Goal: Task Accomplishment & Management: Use online tool/utility

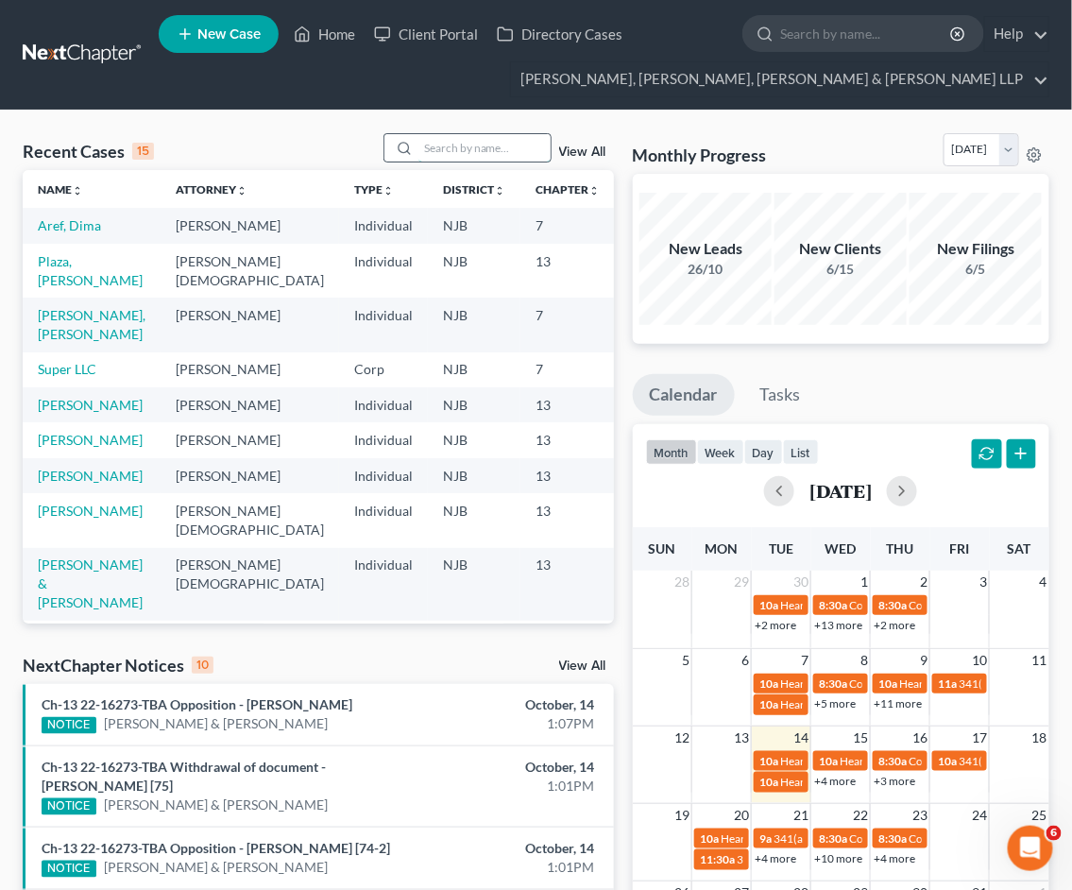
click at [521, 142] on input "search" at bounding box center [485, 147] width 132 height 27
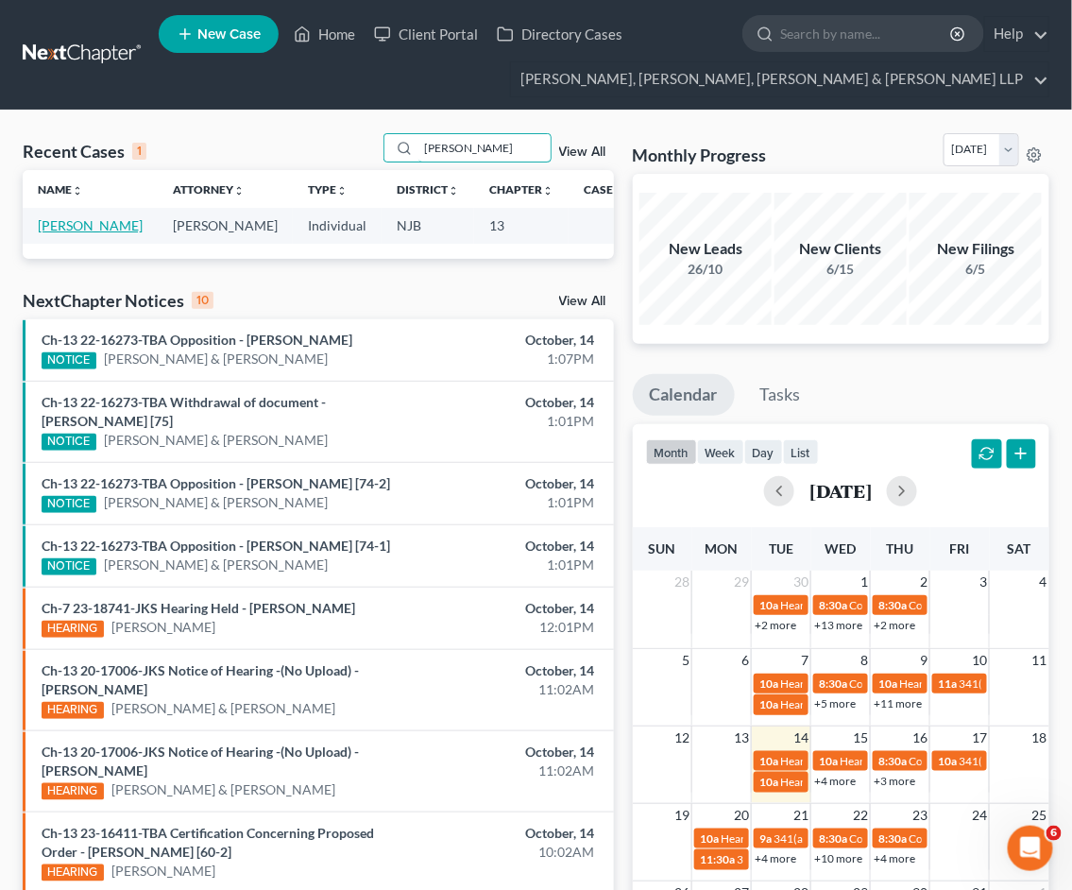
type input "[PERSON_NAME]"
click at [100, 225] on link "[PERSON_NAME]" at bounding box center [90, 225] width 105 height 16
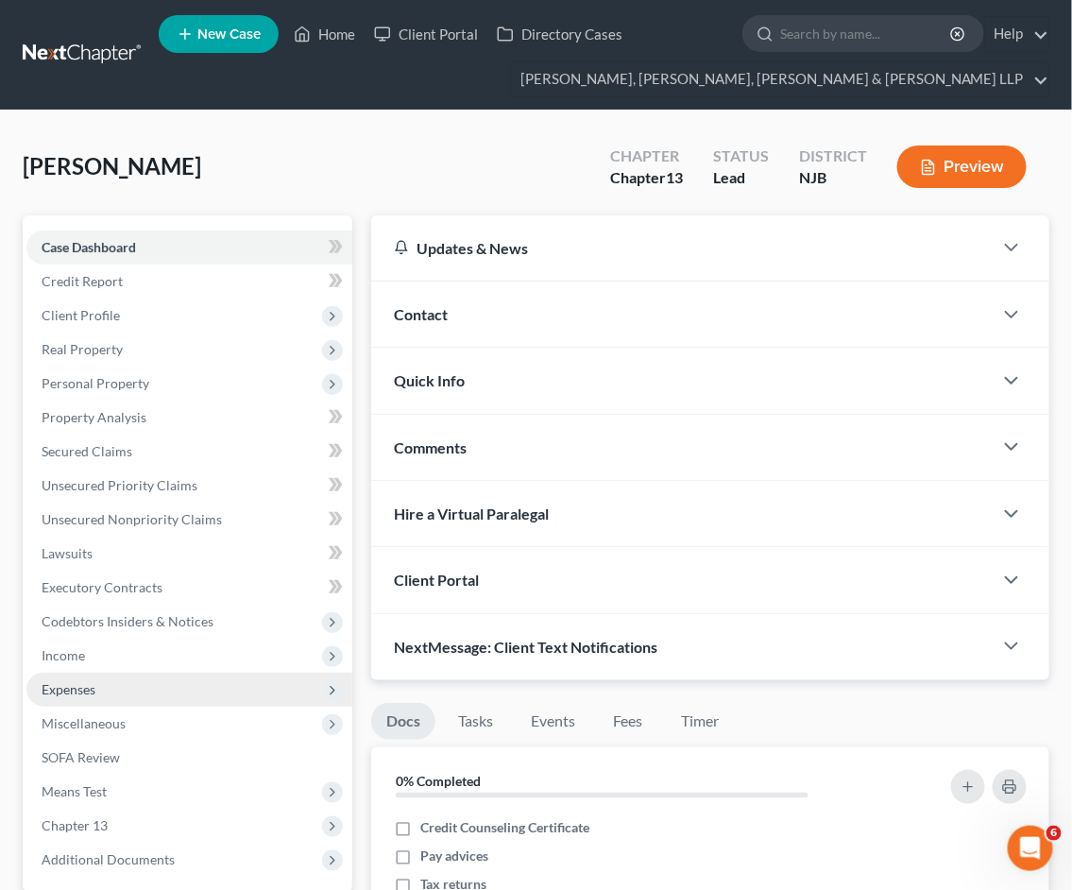
click at [77, 655] on span "Income" at bounding box center [63, 655] width 43 height 16
click at [94, 677] on link "Employment Income" at bounding box center [208, 690] width 288 height 34
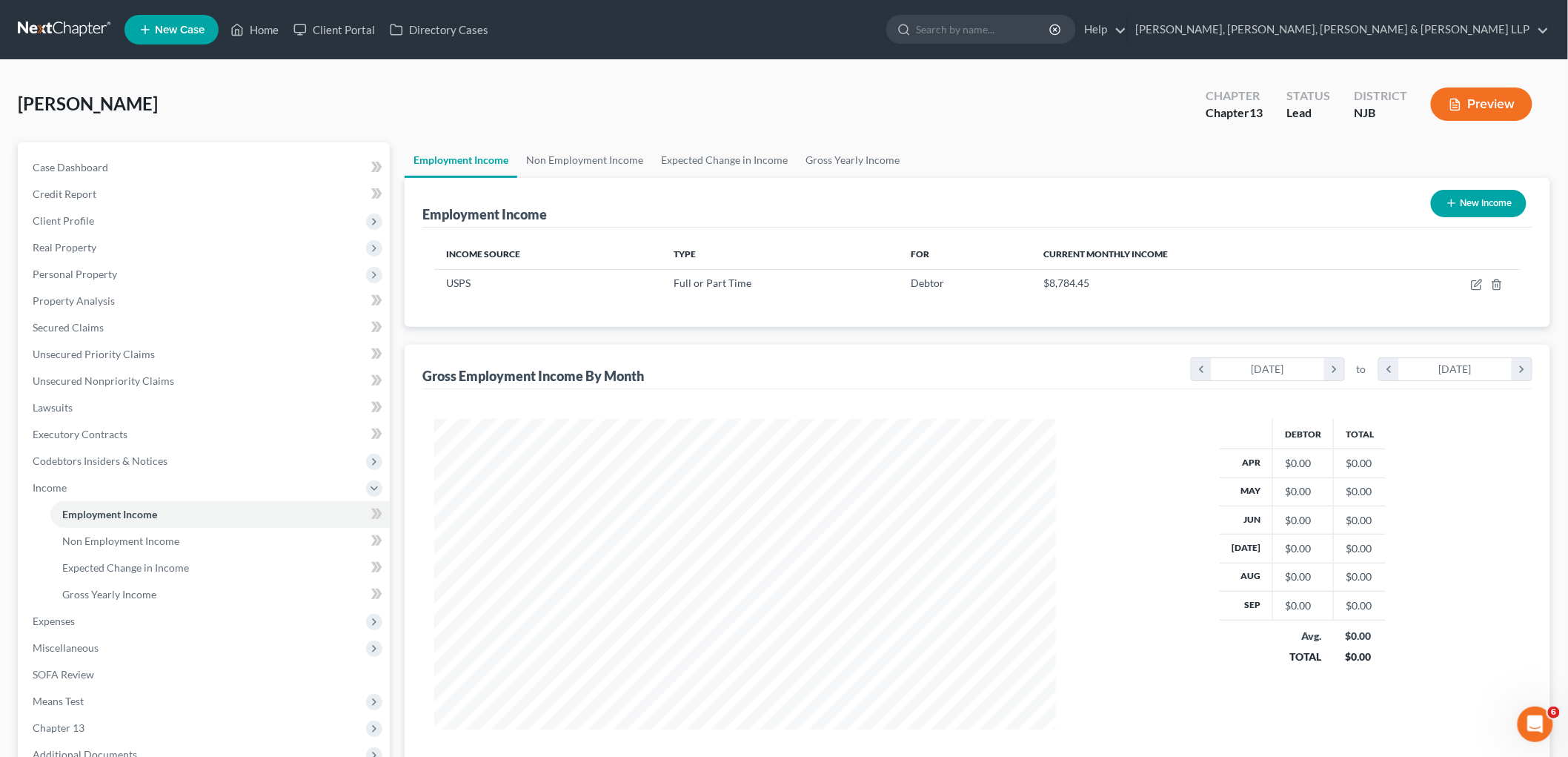
scroll to position [310, 651]
drag, startPoint x: 570, startPoint y: 140, endPoint x: 516, endPoint y: 173, distance: 63.3
click at [570, 139] on div "[PERSON_NAME] Upgraded Chapter Chapter 13 Status Lead District NJB Preview" at bounding box center [784, 110] width 1533 height 64
click at [541, 155] on link "Non Employment Income" at bounding box center [584, 159] width 135 height 35
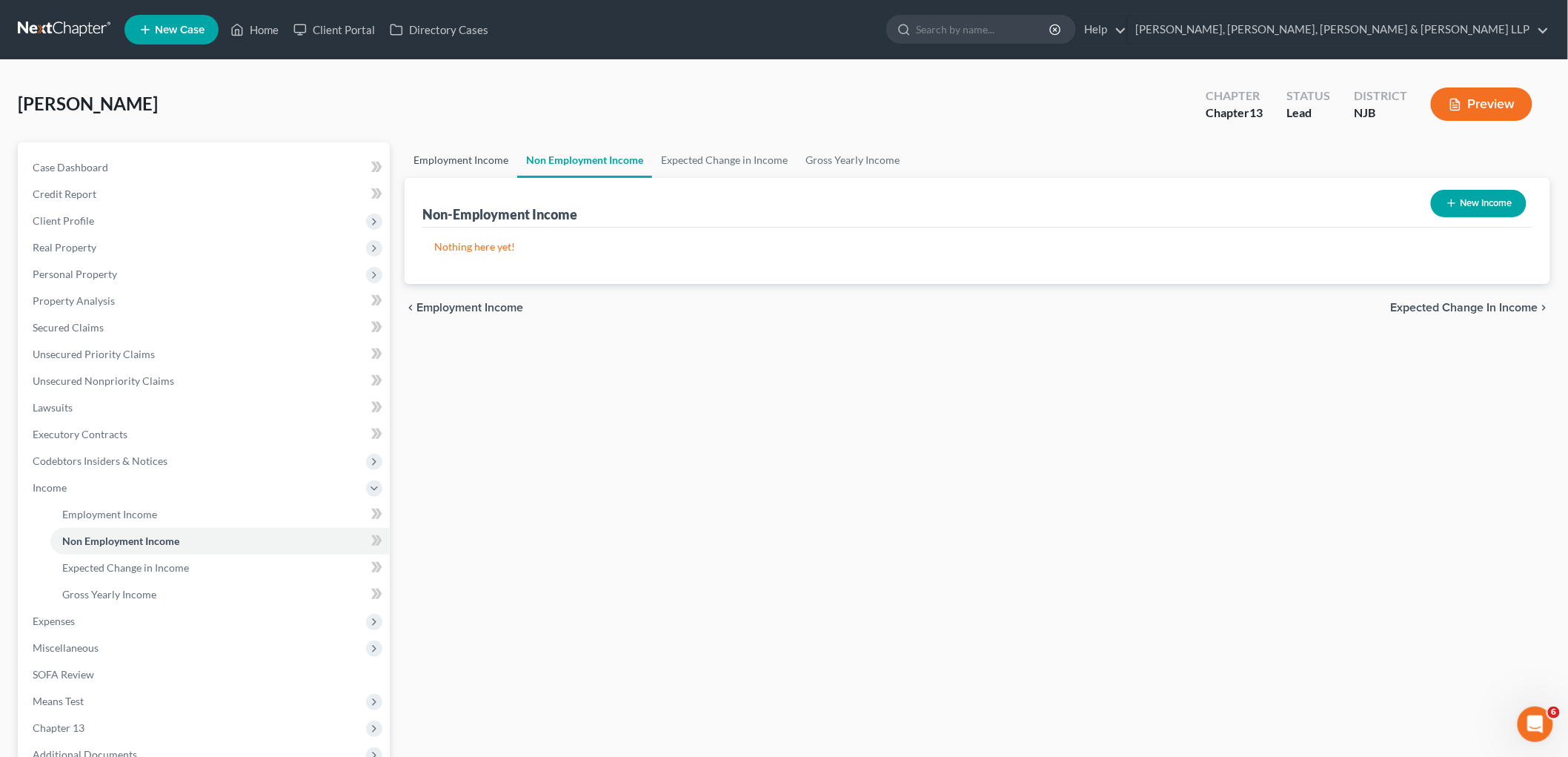
click at [441, 151] on link "Employment Income" at bounding box center [461, 159] width 113 height 35
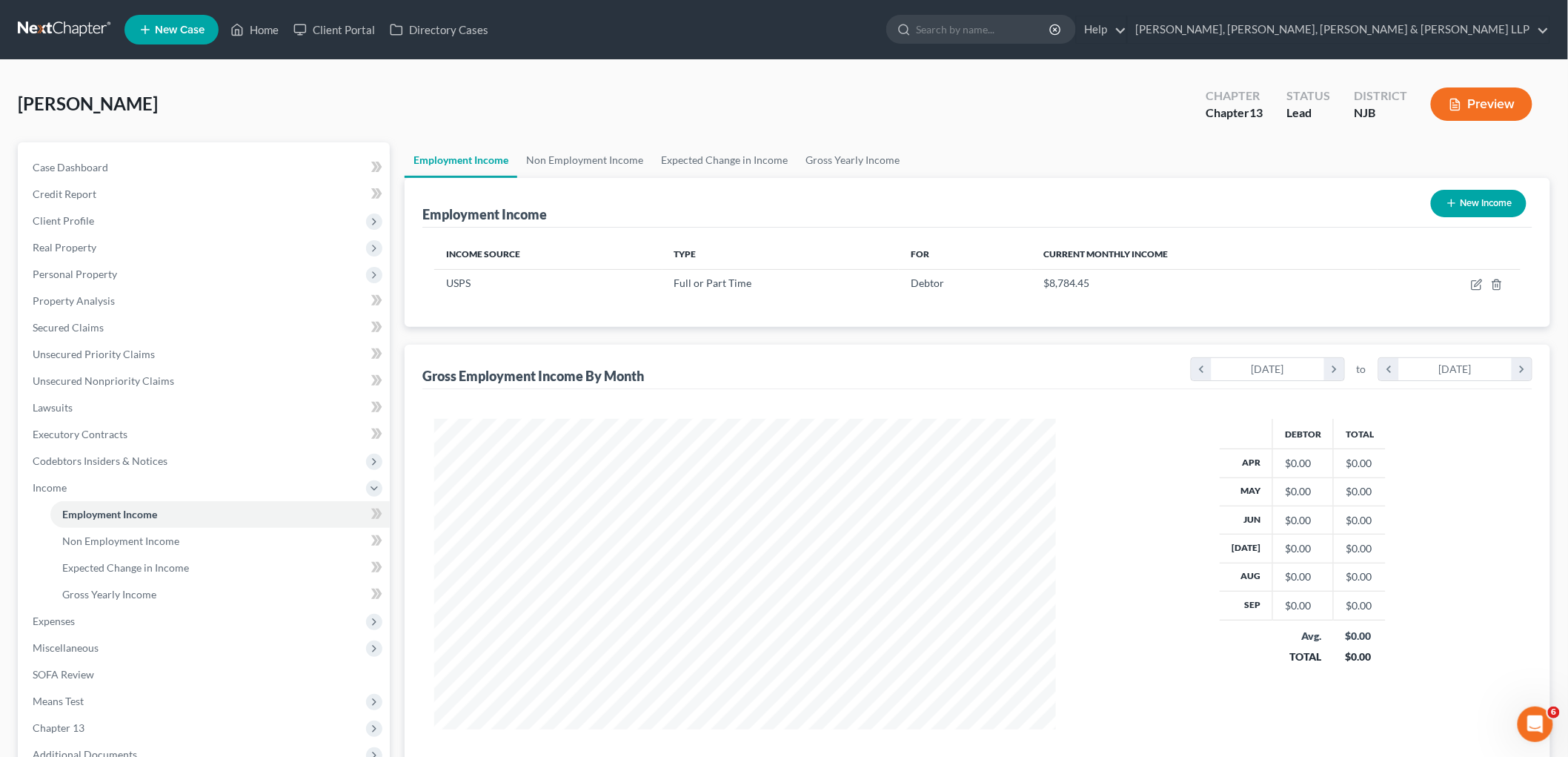
scroll to position [310, 651]
